Goal: Task Accomplishment & Management: Manage account settings

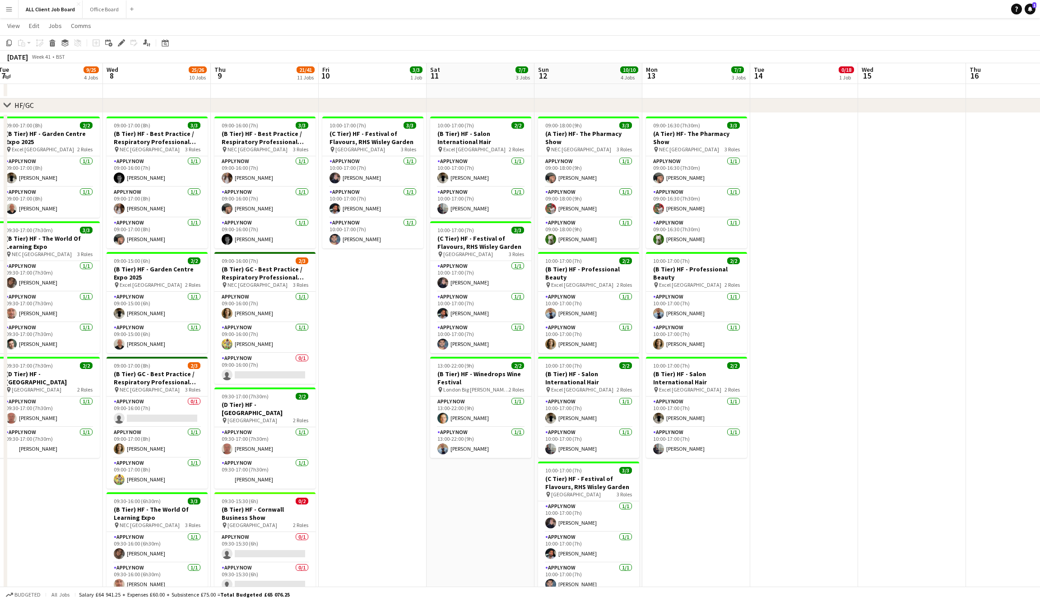
scroll to position [129, 0]
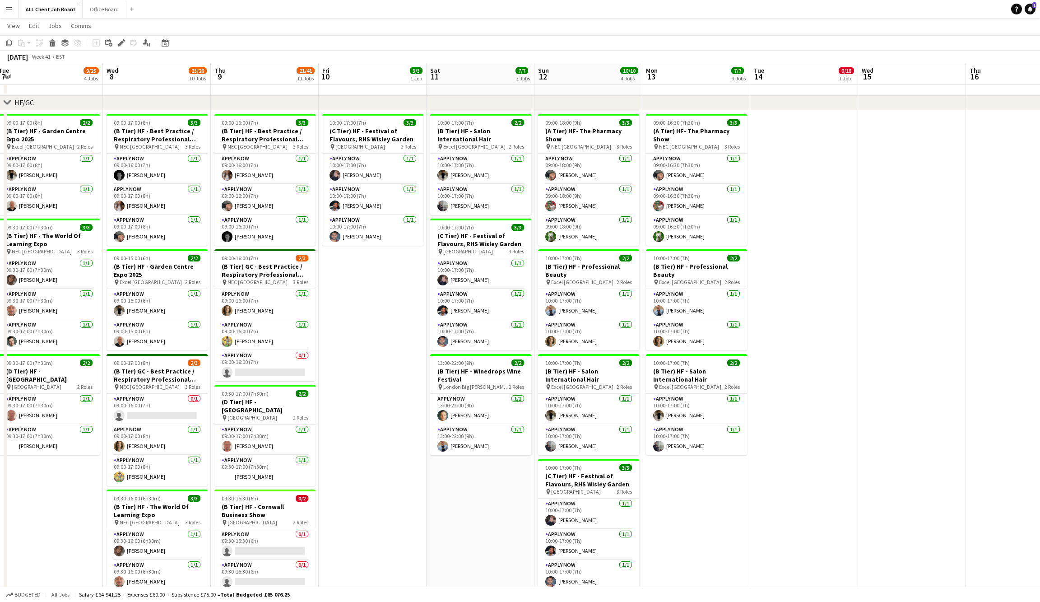
drag, startPoint x: 165, startPoint y: 38, endPoint x: 170, endPoint y: 56, distance: 18.6
click at [165, 38] on div "Date picker" at bounding box center [165, 42] width 11 height 11
click at [234, 169] on button "[DATE]" at bounding box center [229, 175] width 26 height 14
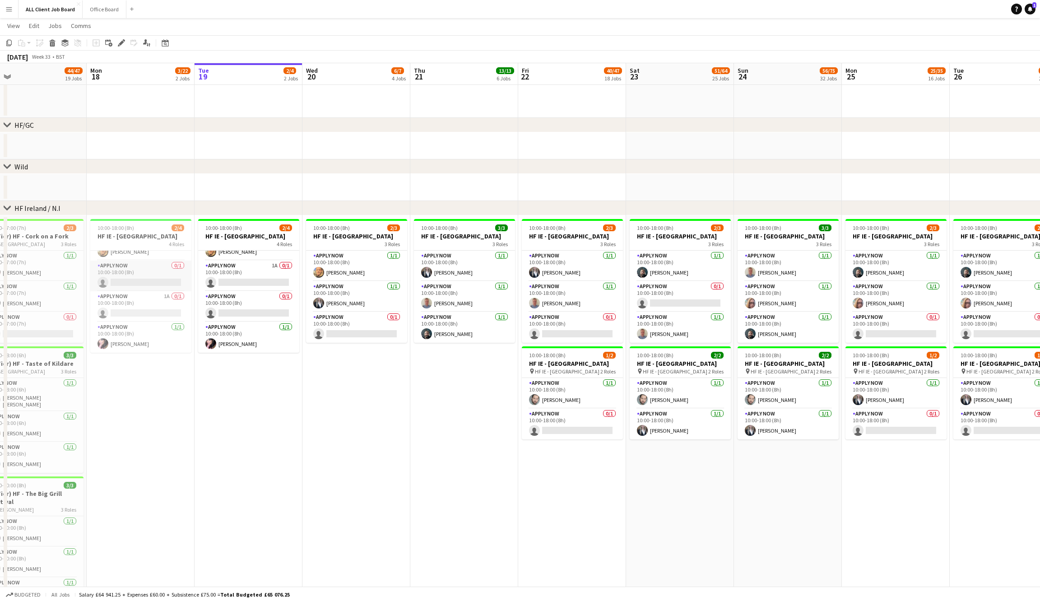
scroll to position [27, 0]
click at [425, 339] on app-user-avatar at bounding box center [426, 333] width 11 height 11
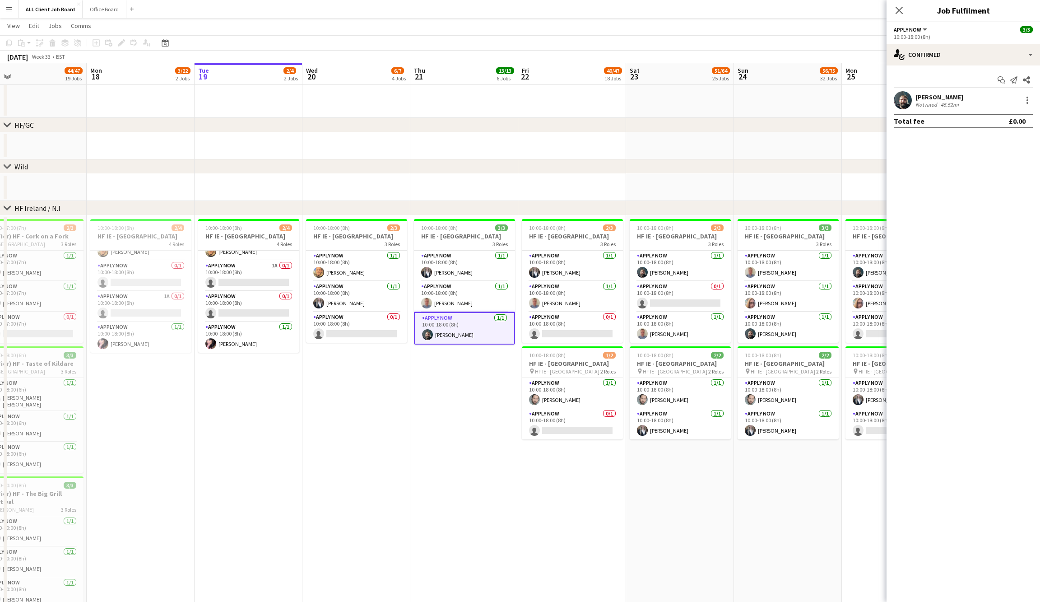
click at [901, 104] on app-user-avatar at bounding box center [903, 100] width 18 height 18
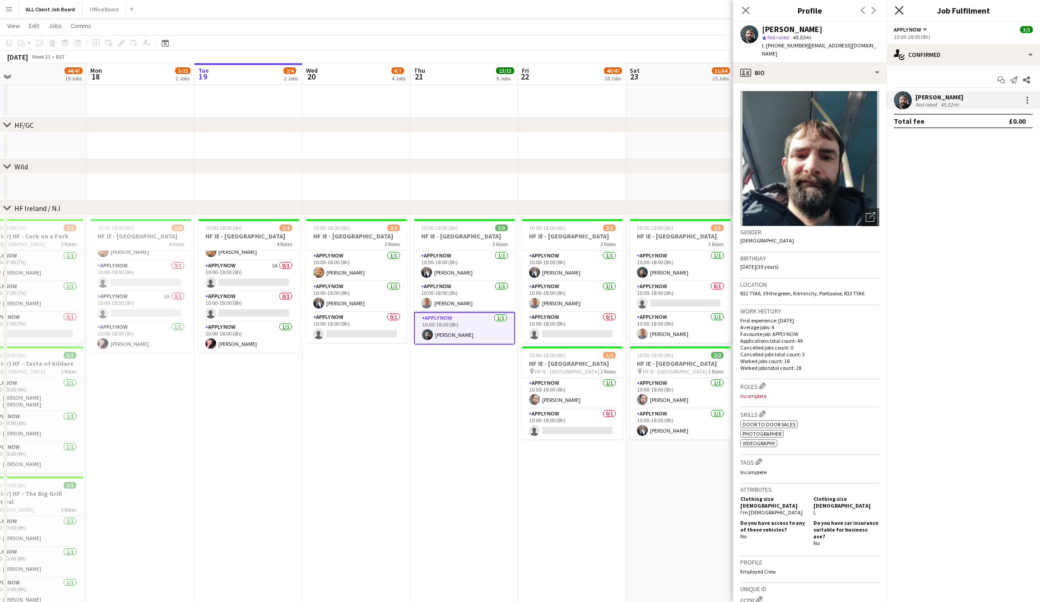
click at [898, 8] on icon "Close pop-in" at bounding box center [899, 10] width 9 height 9
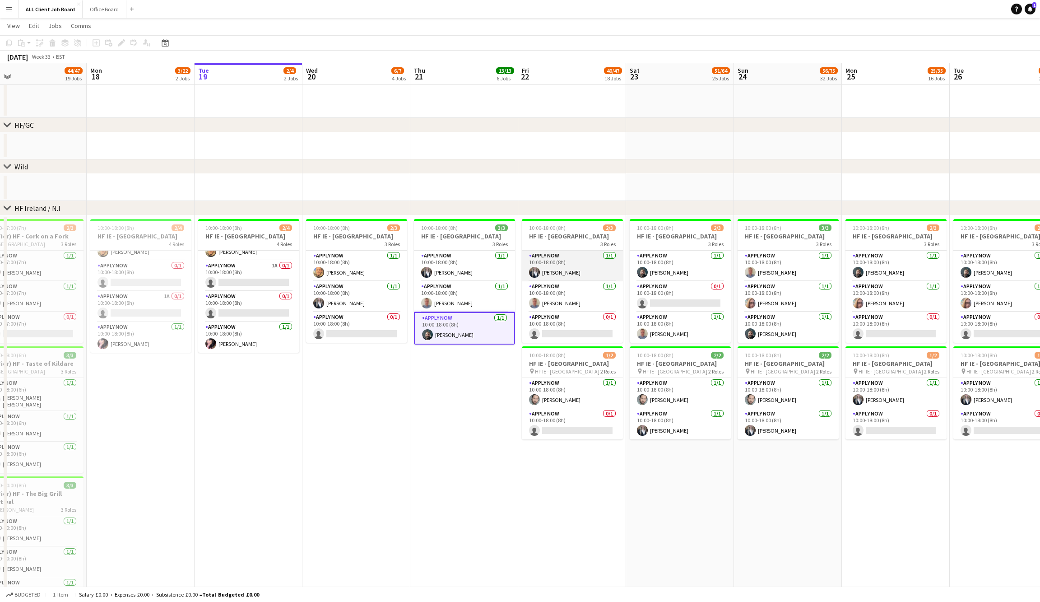
drag, startPoint x: 537, startPoint y: 279, endPoint x: 542, endPoint y: 279, distance: 5.0
click at [538, 278] on app-user-avatar at bounding box center [534, 272] width 11 height 11
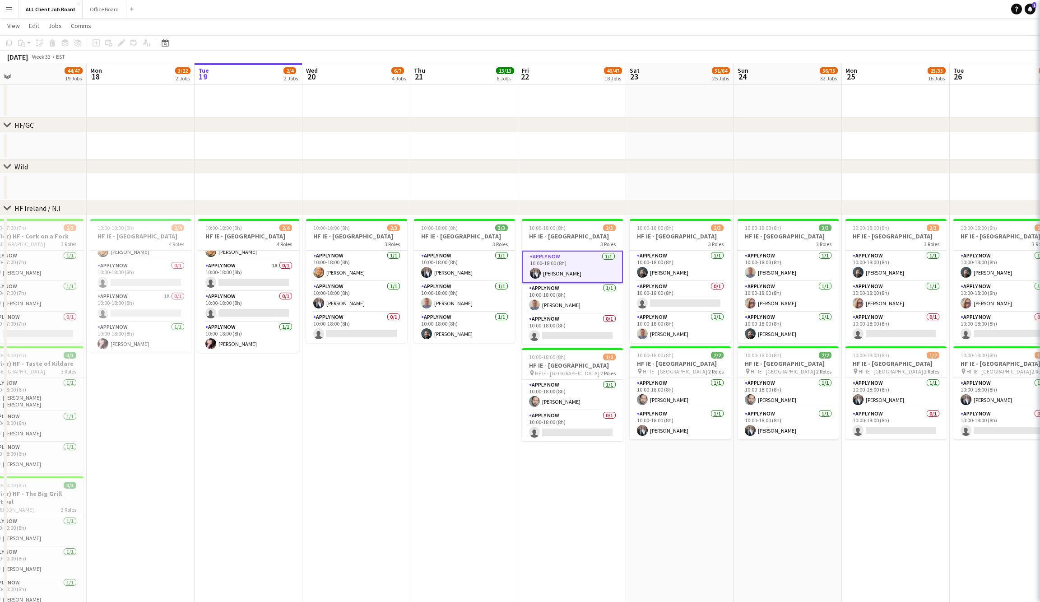
scroll to position [0, 344]
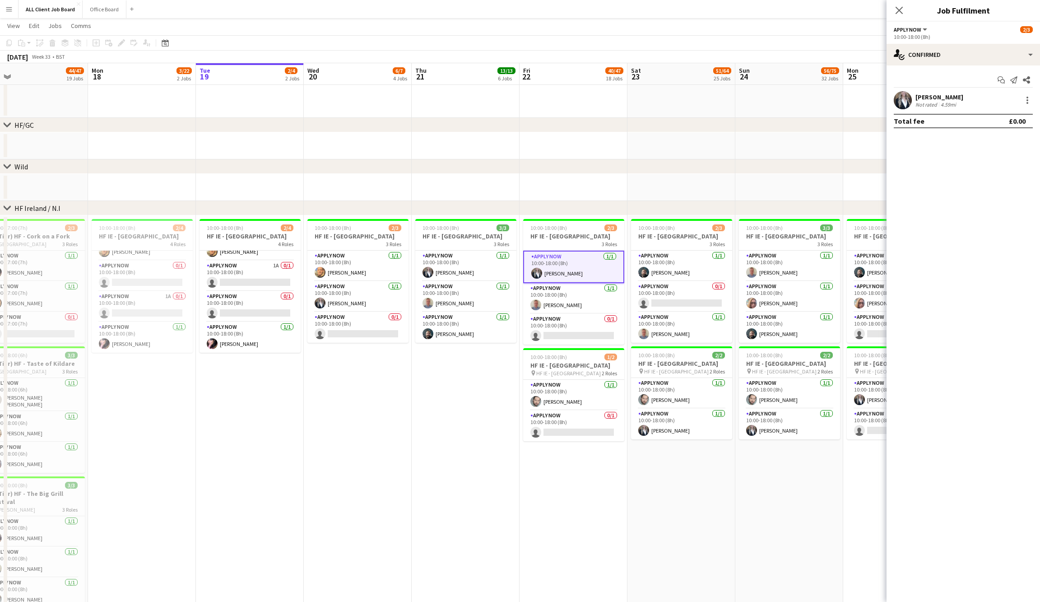
click at [907, 98] on app-user-avatar at bounding box center [903, 100] width 18 height 18
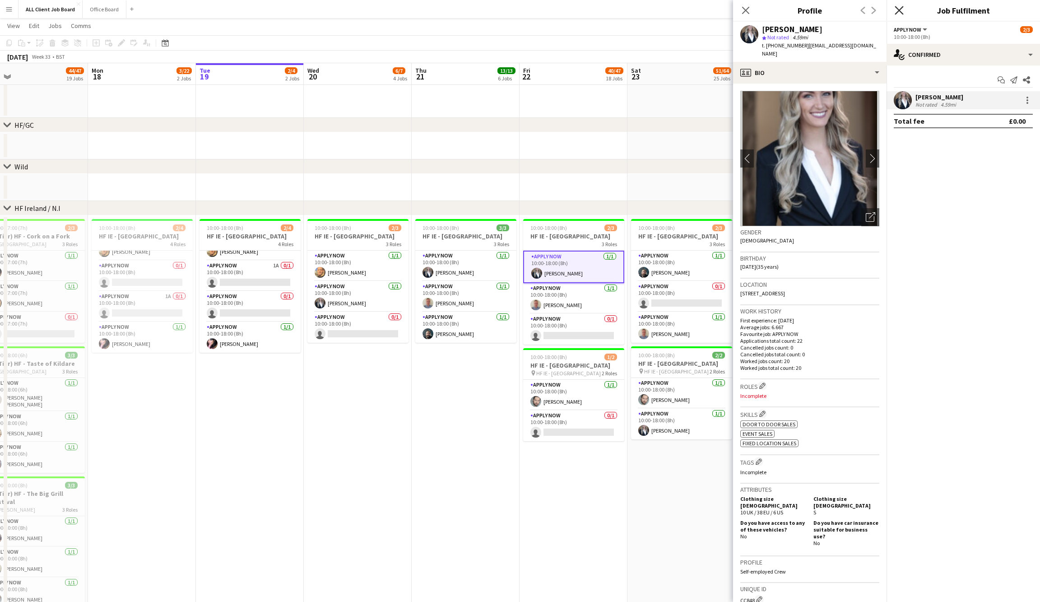
click at [900, 10] on icon at bounding box center [899, 10] width 9 height 9
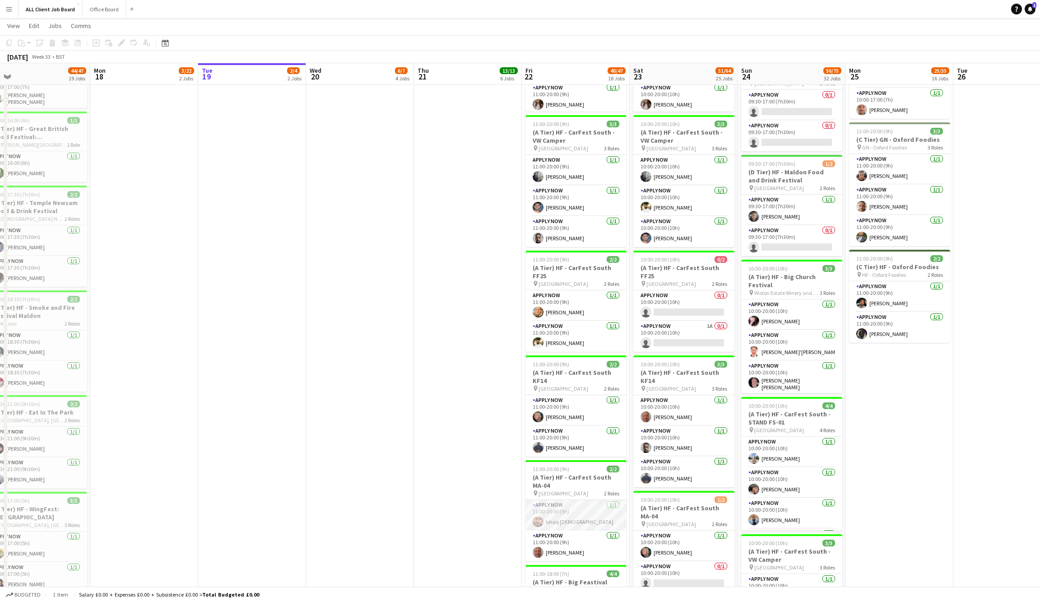
scroll to position [1094, 0]
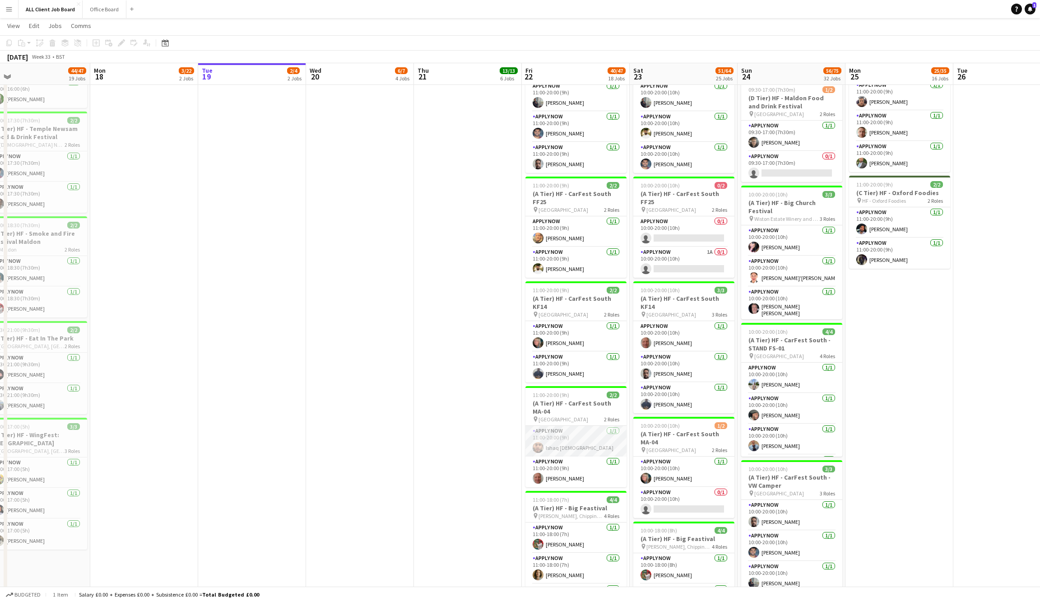
click at [535, 442] on app-user-avatar at bounding box center [538, 447] width 11 height 11
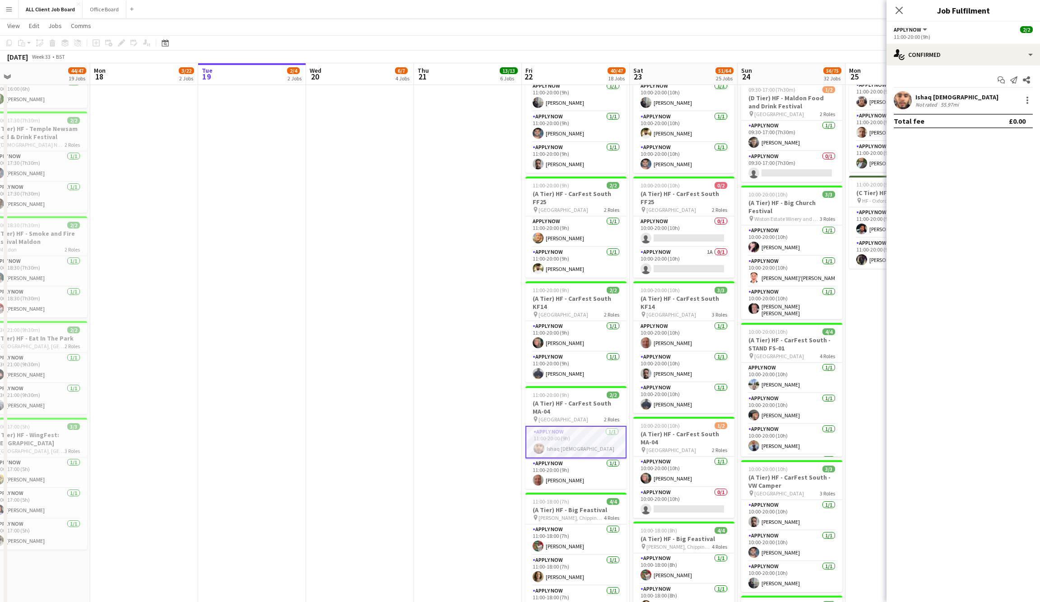
click at [902, 102] on app-user-avatar at bounding box center [903, 100] width 18 height 18
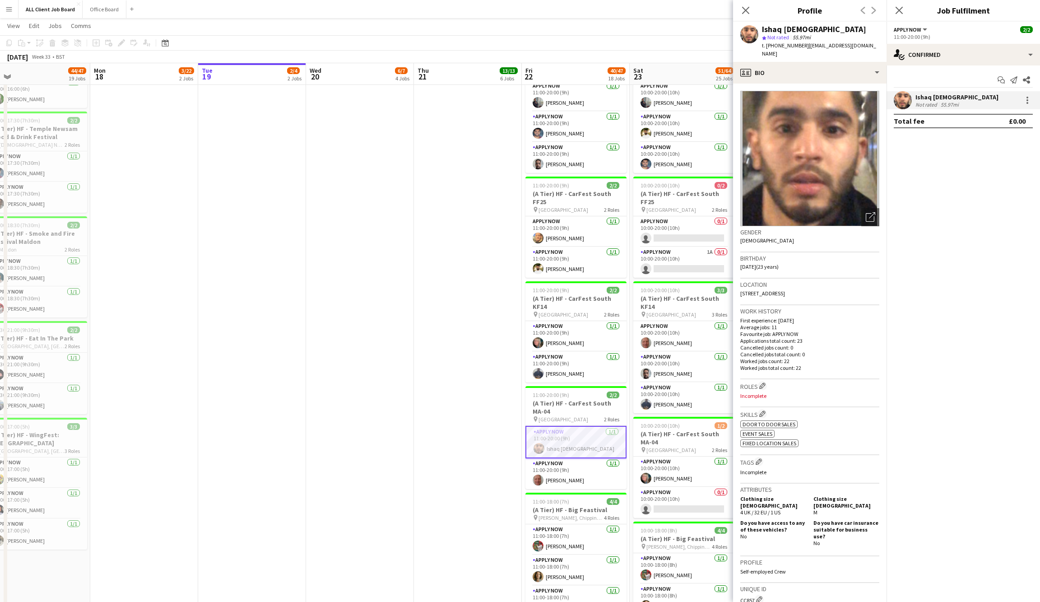
drag, startPoint x: 900, startPoint y: 6, endPoint x: 894, endPoint y: 8, distance: 5.7
click at [900, 7] on icon "Close pop-in" at bounding box center [899, 10] width 7 height 7
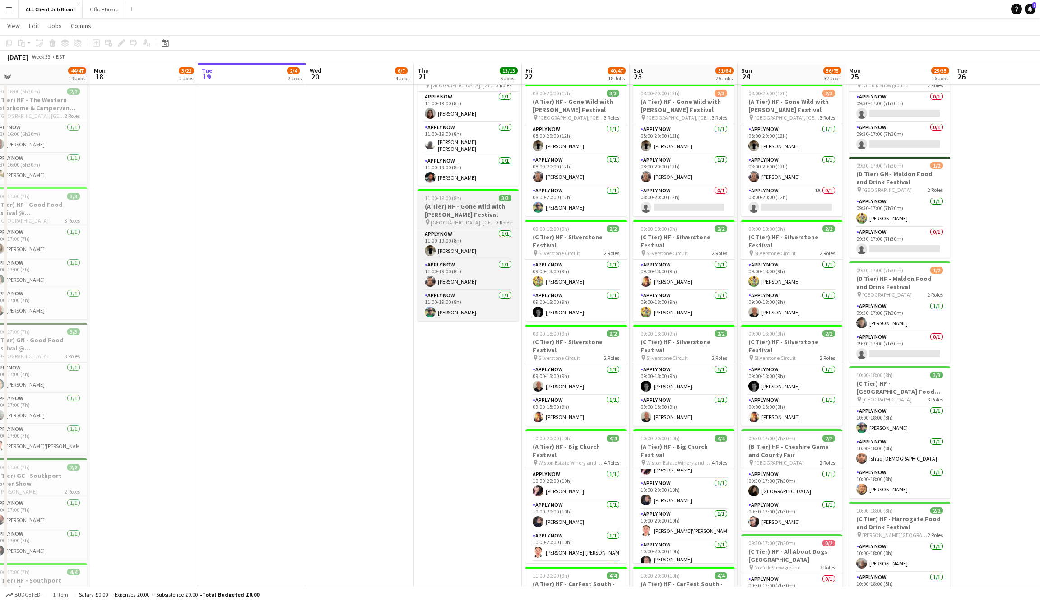
scroll to position [0, 340]
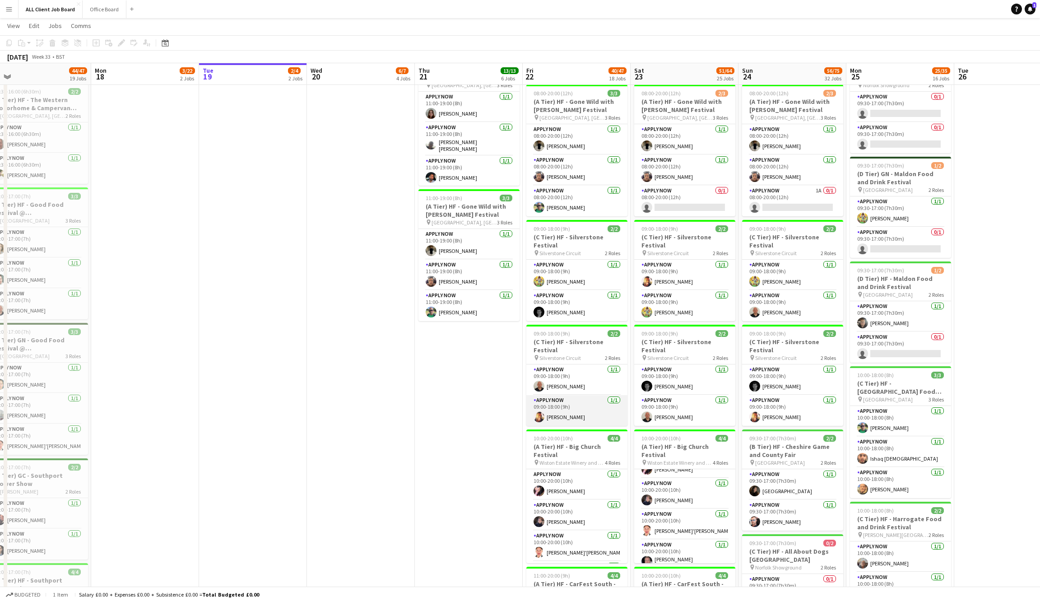
click at [539, 411] on app-user-avatar at bounding box center [539, 416] width 11 height 11
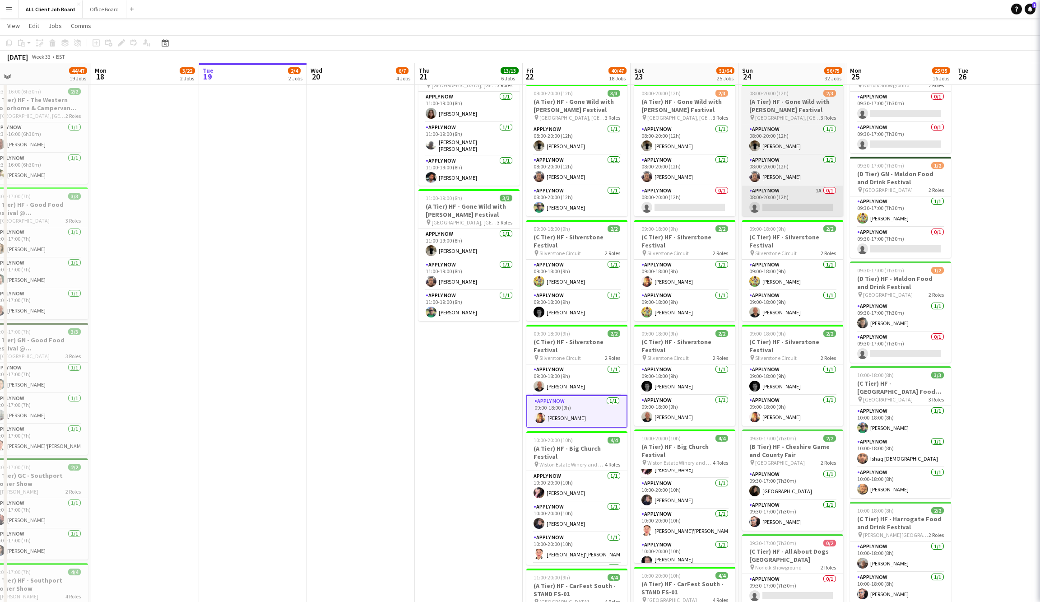
scroll to position [0, 340]
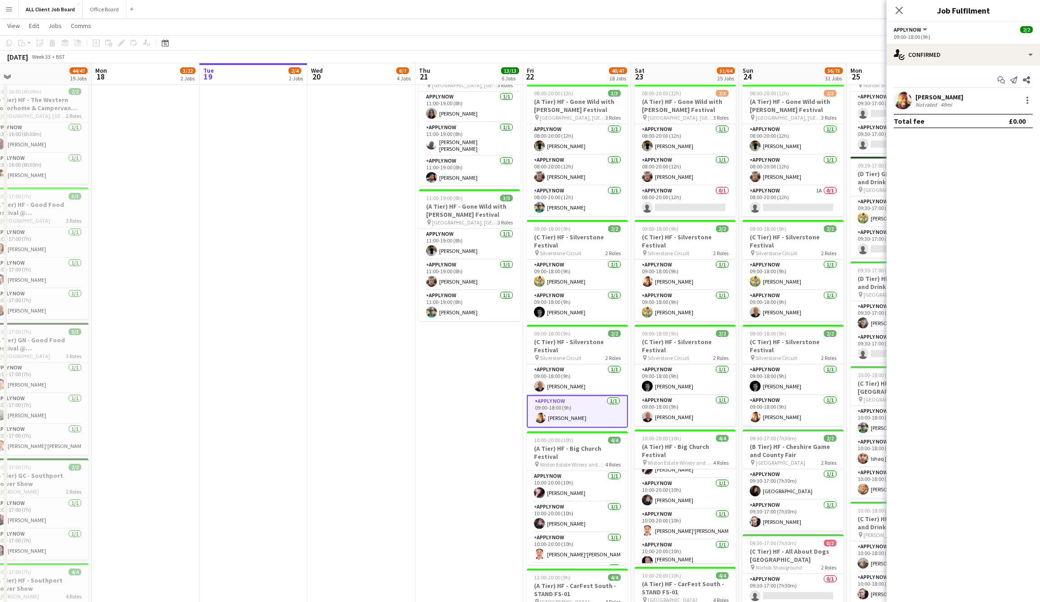
click at [903, 104] on app-user-avatar at bounding box center [903, 100] width 18 height 18
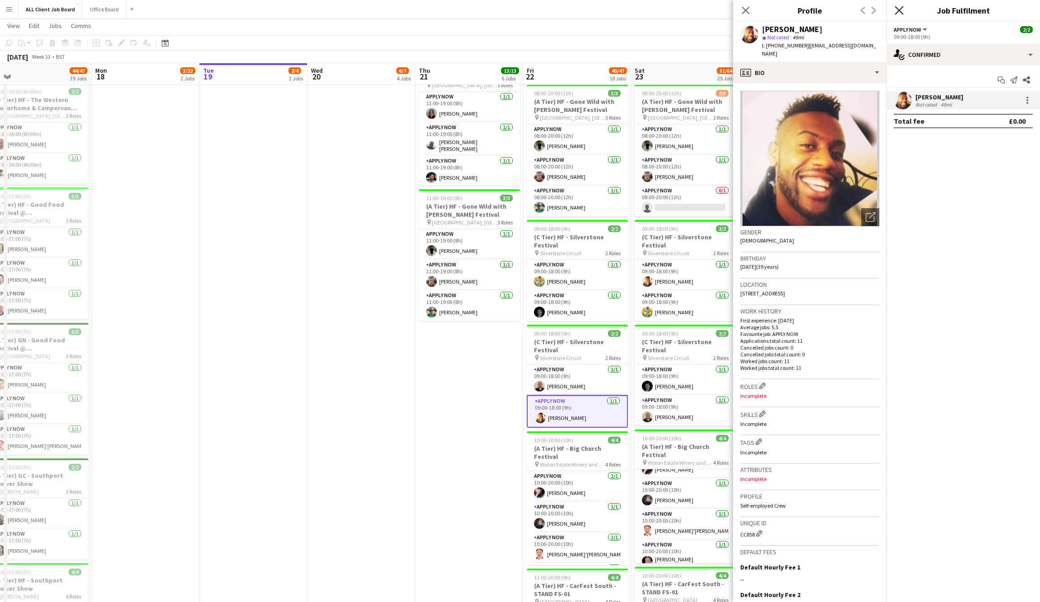
click at [901, 10] on icon "Close pop-in" at bounding box center [899, 10] width 9 height 9
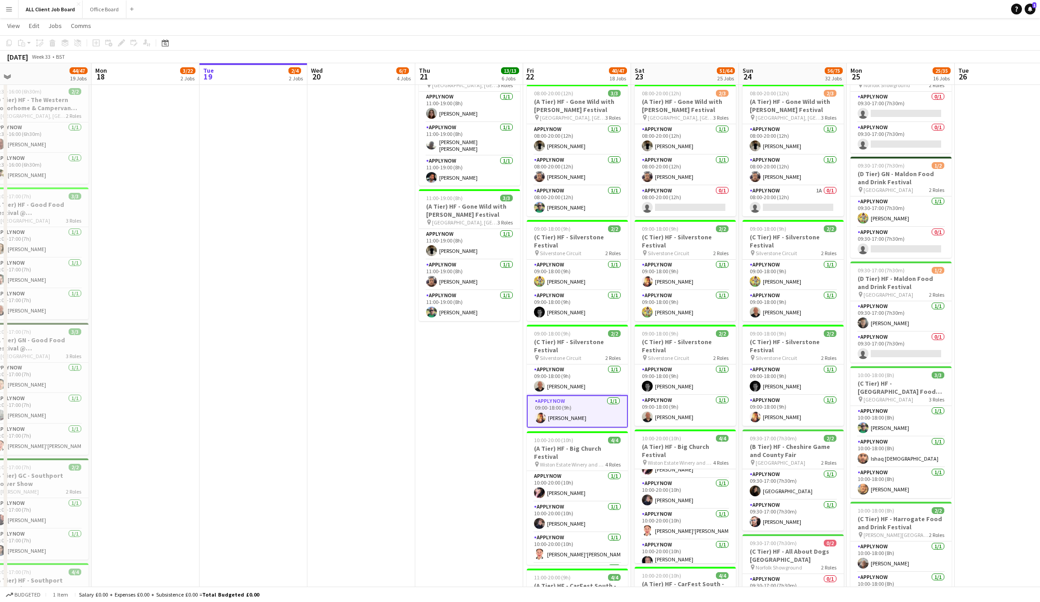
click at [540, 413] on app-user-avatar at bounding box center [540, 417] width 11 height 11
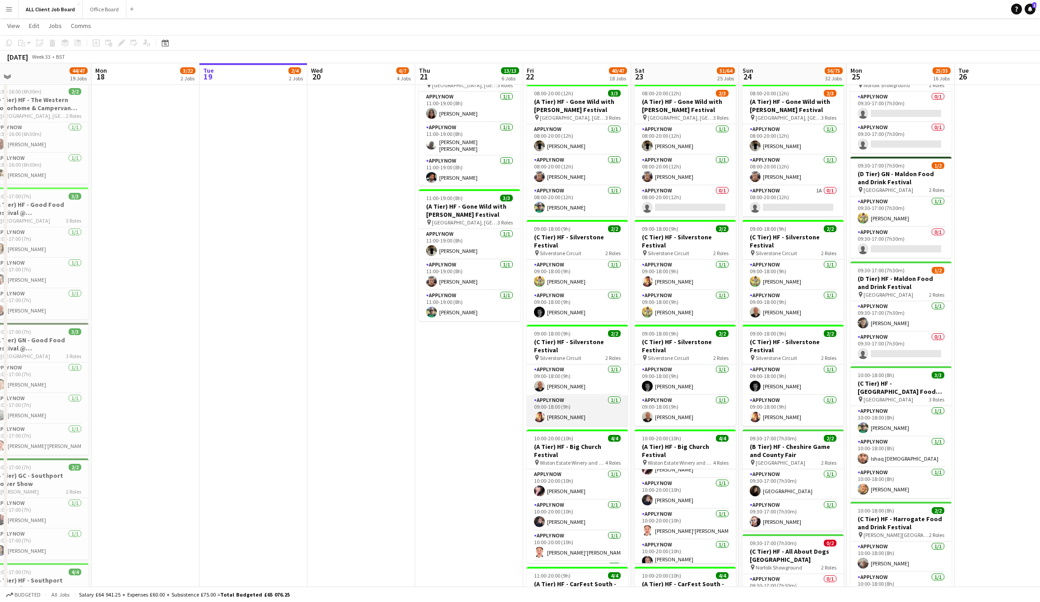
click at [541, 411] on app-user-avatar at bounding box center [539, 416] width 11 height 11
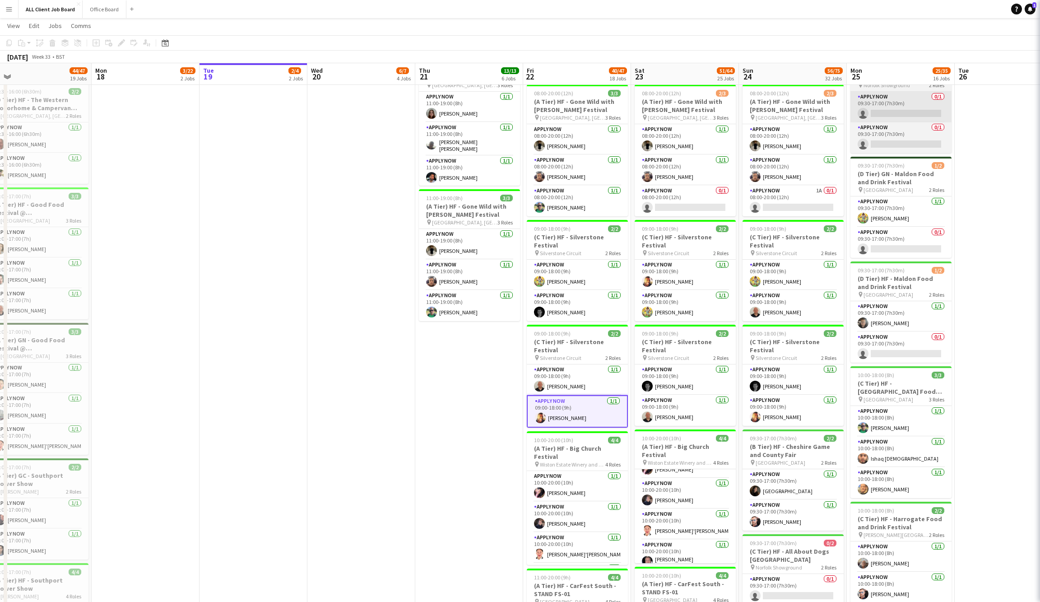
scroll to position [0, 340]
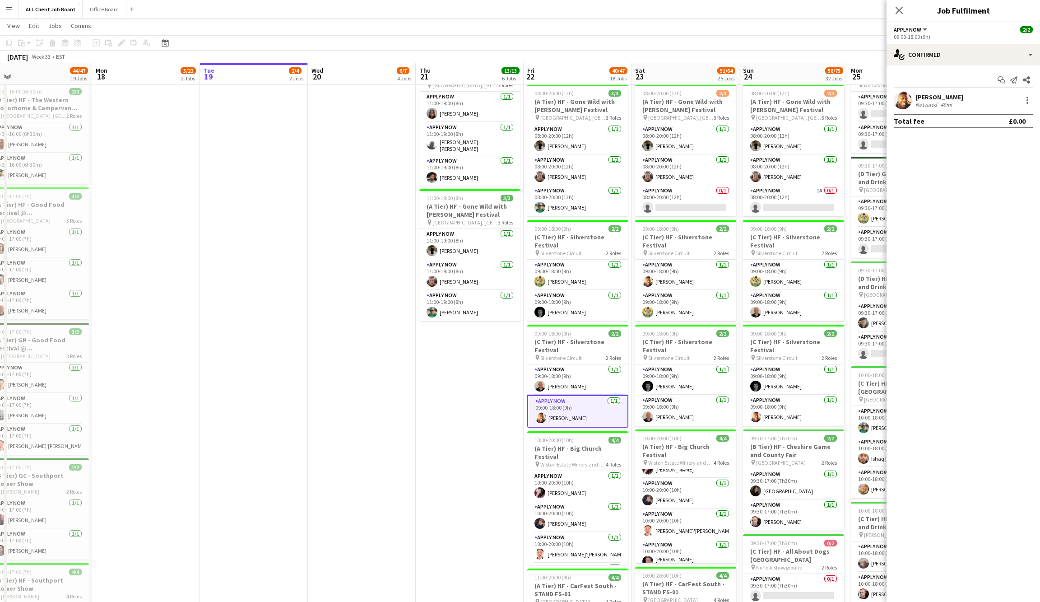
click at [903, 102] on app-user-avatar at bounding box center [903, 100] width 18 height 18
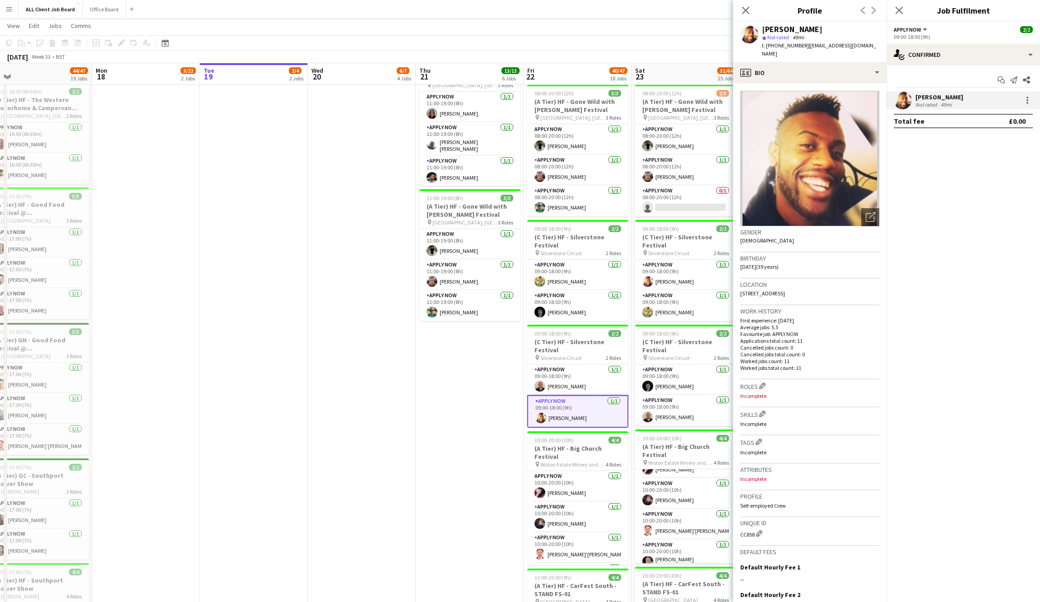
click at [900, 7] on icon "Close pop-in" at bounding box center [899, 10] width 7 height 7
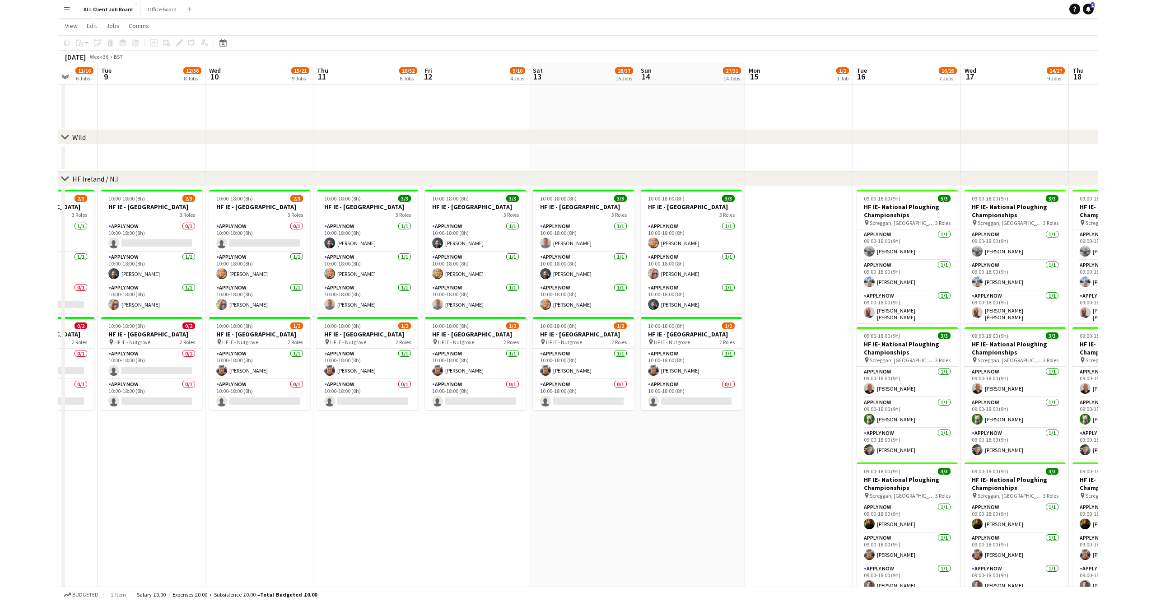
scroll to position [0, 297]
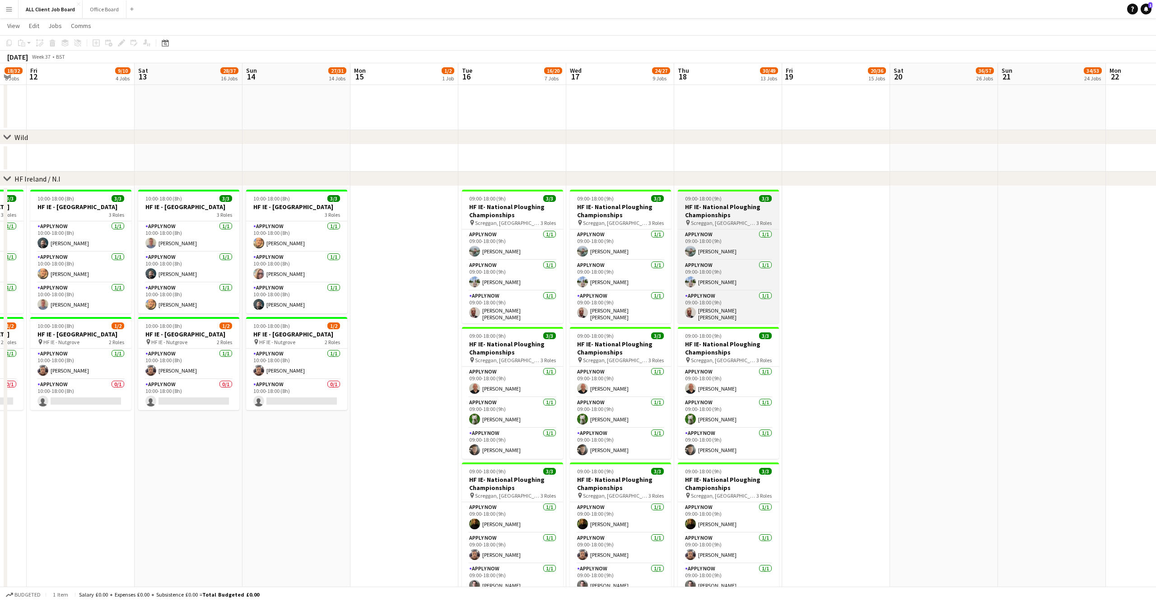
click at [710, 213] on h3 "HF IE- National Ploughing Championships" at bounding box center [728, 211] width 101 height 16
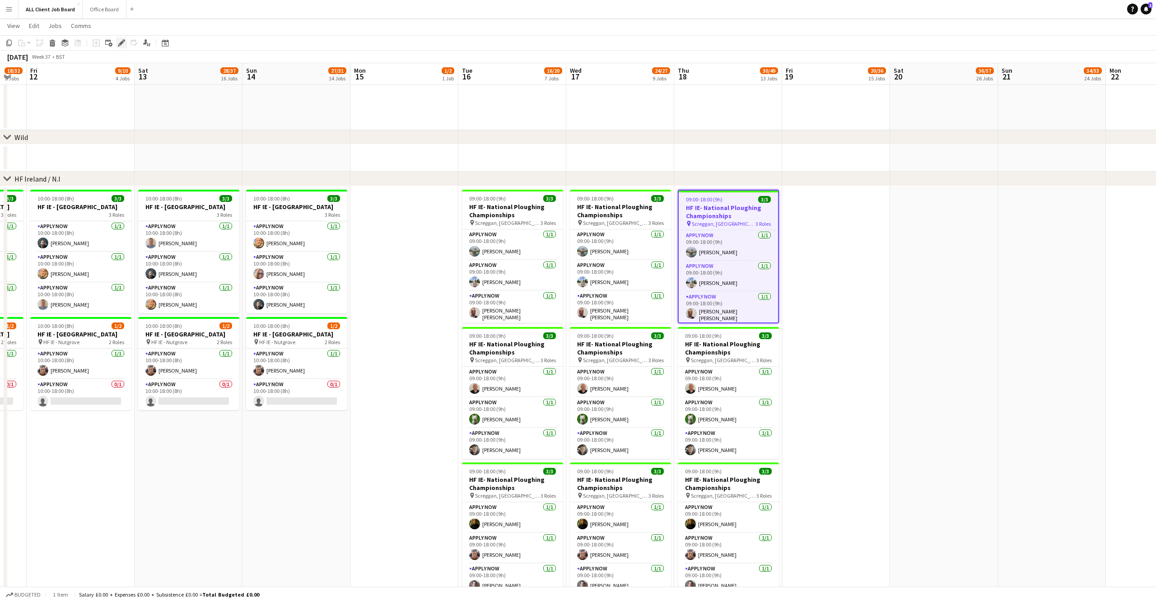
click at [120, 42] on icon "Edit" at bounding box center [121, 42] width 7 height 7
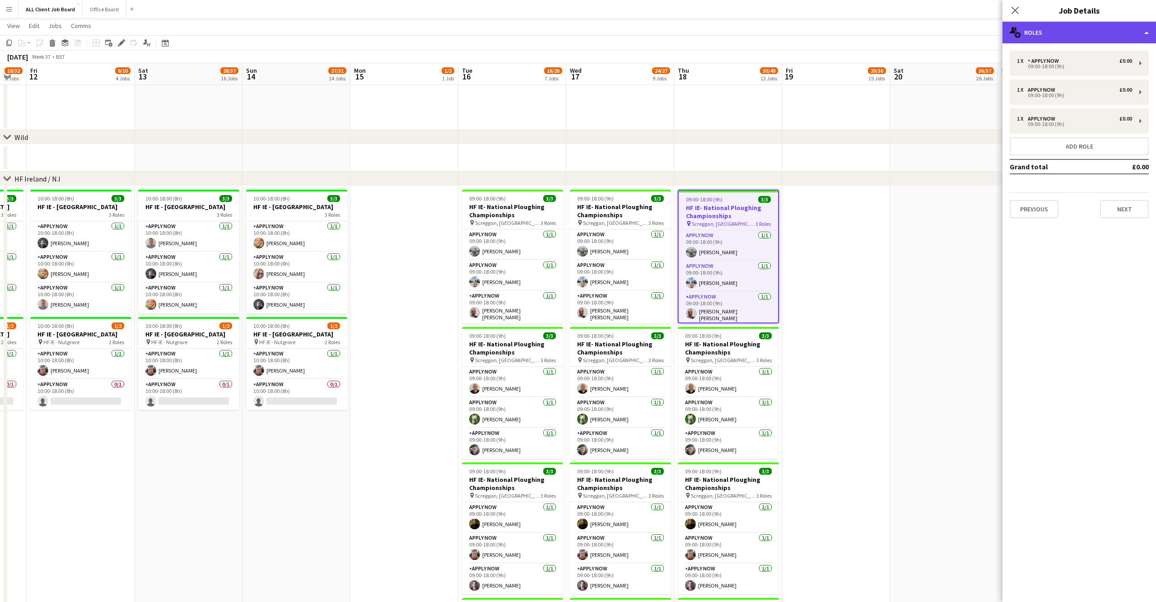
click at [1040, 32] on div "multiple-users-add Roles" at bounding box center [1079, 33] width 154 height 22
